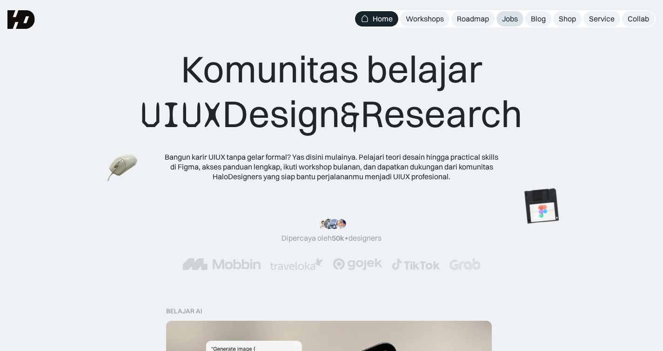
click at [508, 22] on div "Jobs" at bounding box center [510, 19] width 16 height 10
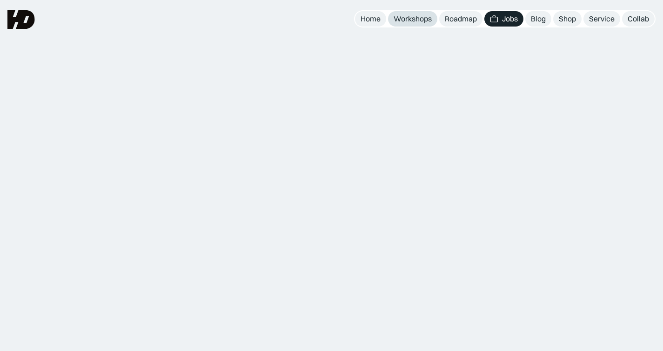
click at [415, 22] on div "Workshops" at bounding box center [412, 19] width 38 height 10
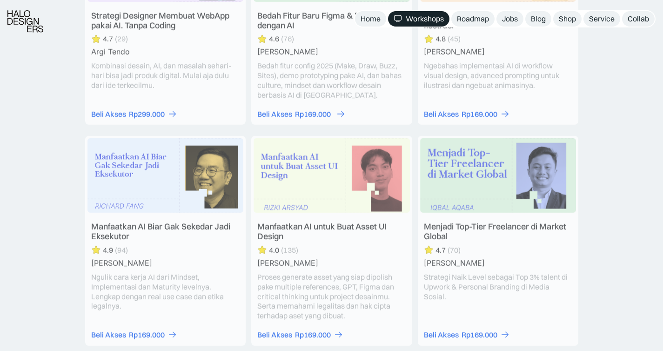
scroll to position [1207, 0]
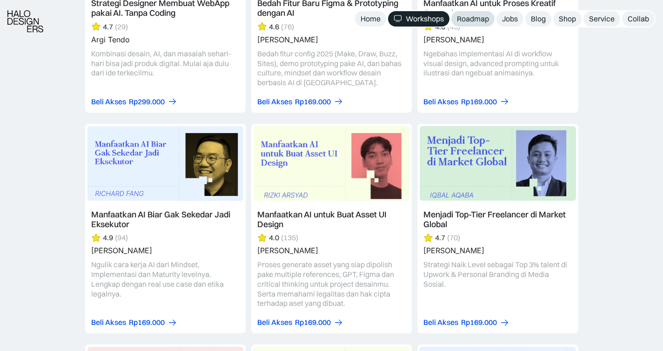
click at [476, 19] on div "Roadmap" at bounding box center [473, 19] width 32 height 10
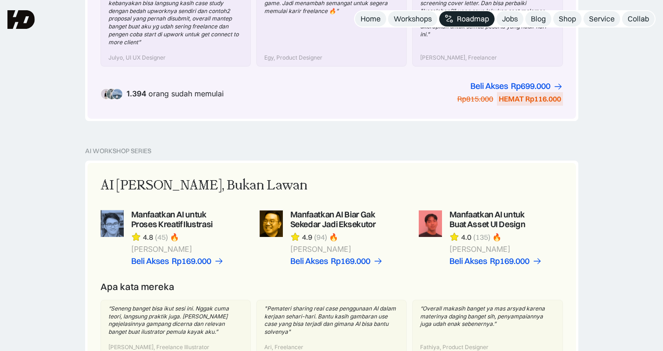
scroll to position [507, 0]
